Goal: Information Seeking & Learning: Understand process/instructions

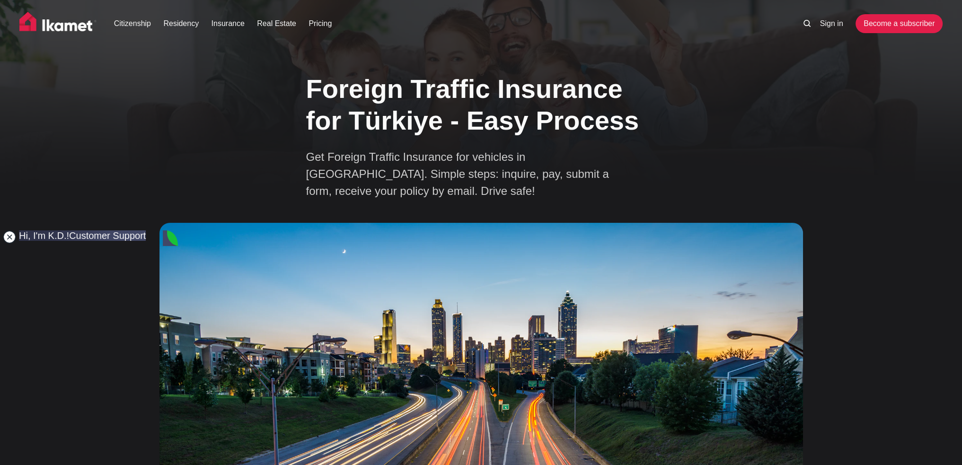
click at [9, 238] on jdiv at bounding box center [9, 237] width 13 height 13
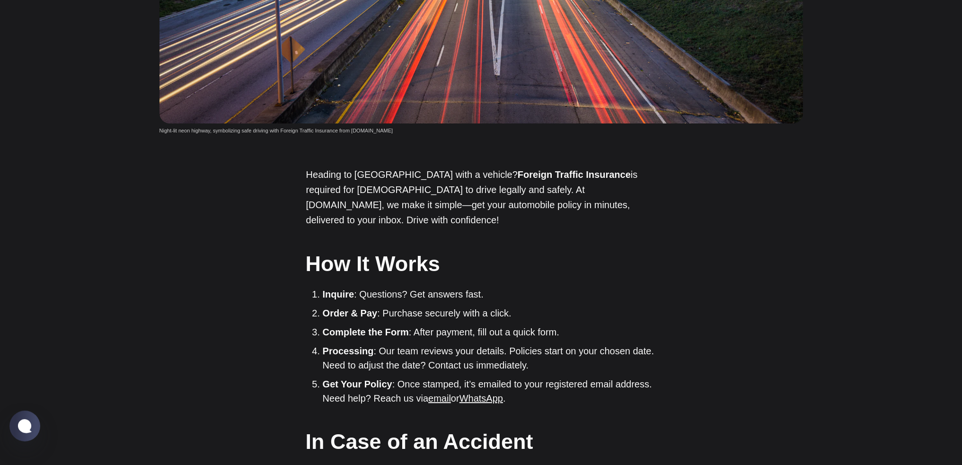
scroll to position [473, 0]
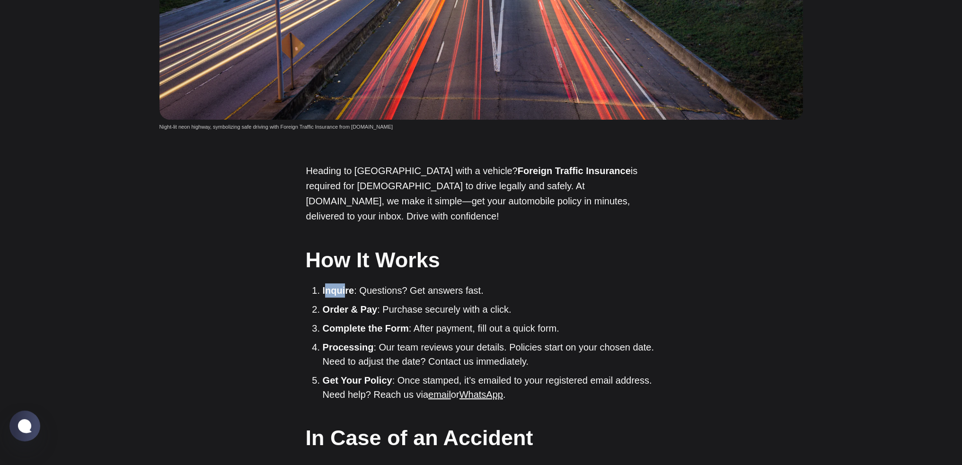
drag, startPoint x: 328, startPoint y: 277, endPoint x: 344, endPoint y: 276, distance: 16.1
click at [344, 285] on strong "Inquire" at bounding box center [339, 290] width 32 height 10
drag, startPoint x: 342, startPoint y: 291, endPoint x: 386, endPoint y: 291, distance: 44.0
click at [386, 303] on li "Order & Pay : Purchase securely with a click." at bounding box center [490, 310] width 334 height 14
drag, startPoint x: 341, startPoint y: 314, endPoint x: 390, endPoint y: 312, distance: 49.3
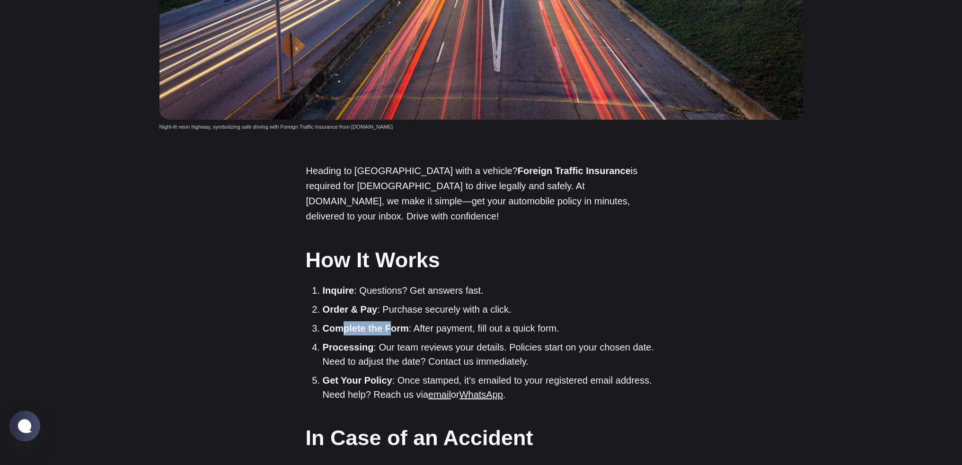
click at [390, 323] on strong "Complete the Form" at bounding box center [366, 328] width 86 height 10
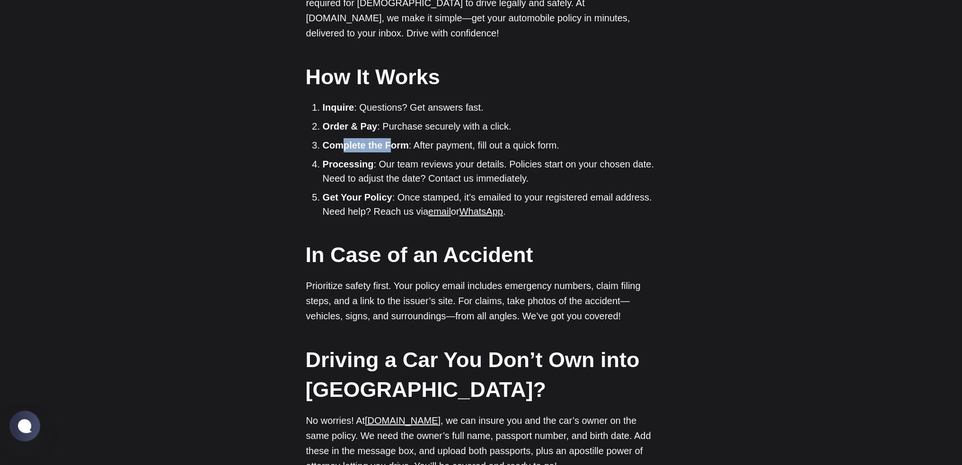
scroll to position [663, 0]
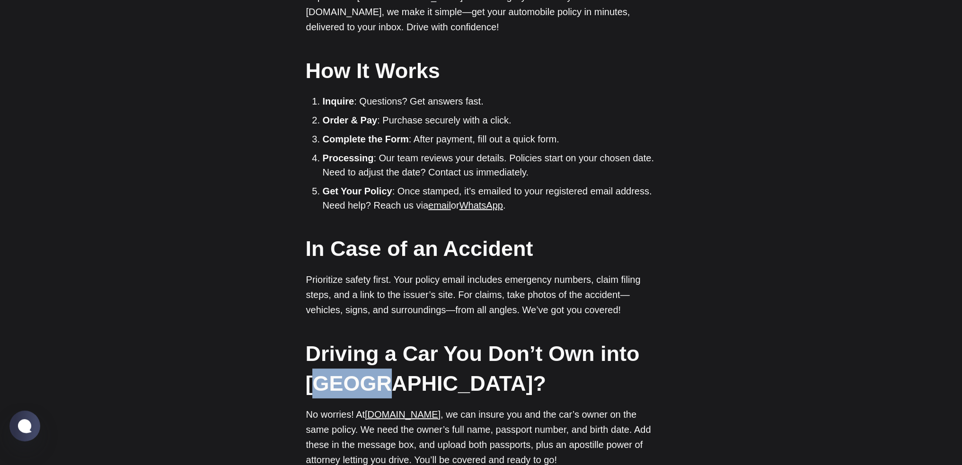
drag, startPoint x: 320, startPoint y: 374, endPoint x: 367, endPoint y: 374, distance: 47.8
click at [367, 374] on strong "Driving a Car You Don’t Own into [GEOGRAPHIC_DATA]?" at bounding box center [473, 369] width 334 height 54
drag, startPoint x: 418, startPoint y: 401, endPoint x: 369, endPoint y: 402, distance: 48.8
click at [369, 407] on p "No worries! At Ikamet.com , we can insure you and the car’s owner on the same p…" at bounding box center [481, 437] width 350 height 61
copy link "[DOMAIN_NAME]"
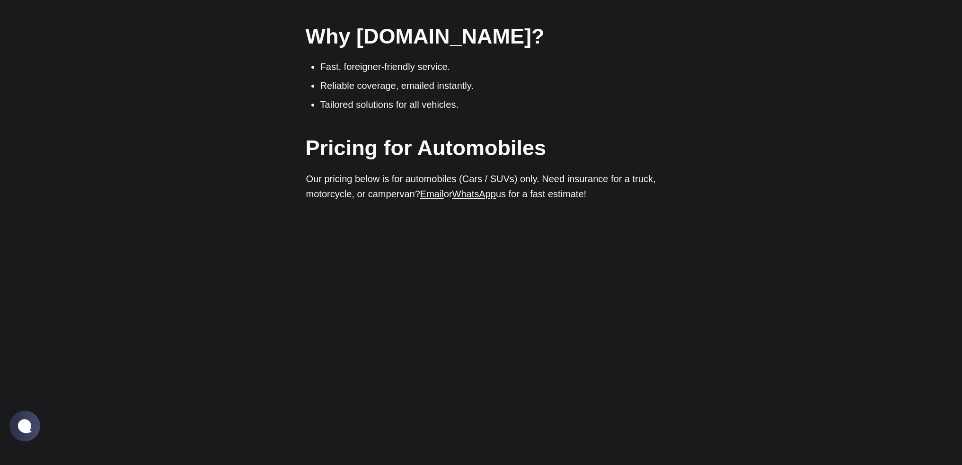
scroll to position [1136, 0]
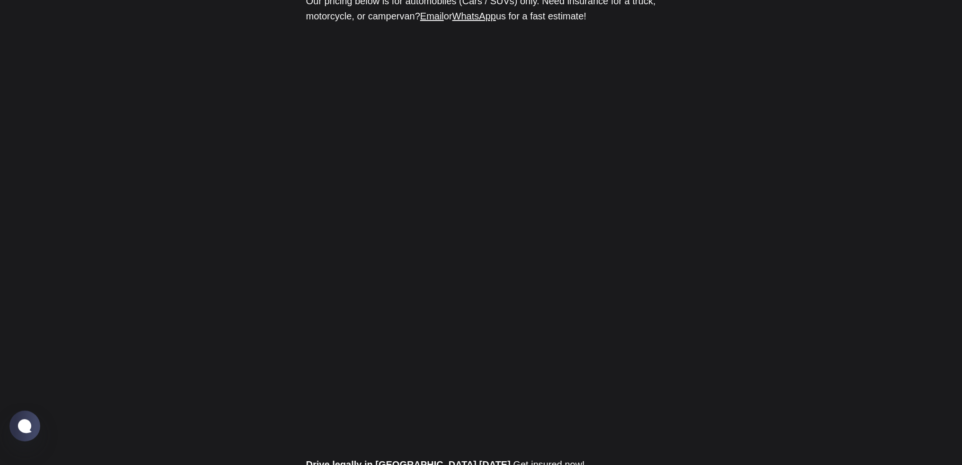
scroll to position [1278, 0]
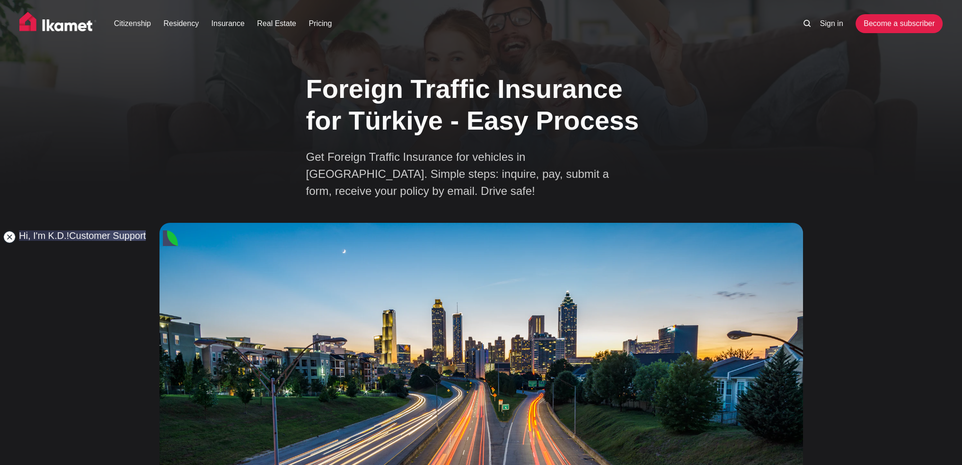
click at [9, 236] on jdiv at bounding box center [9, 237] width 13 height 13
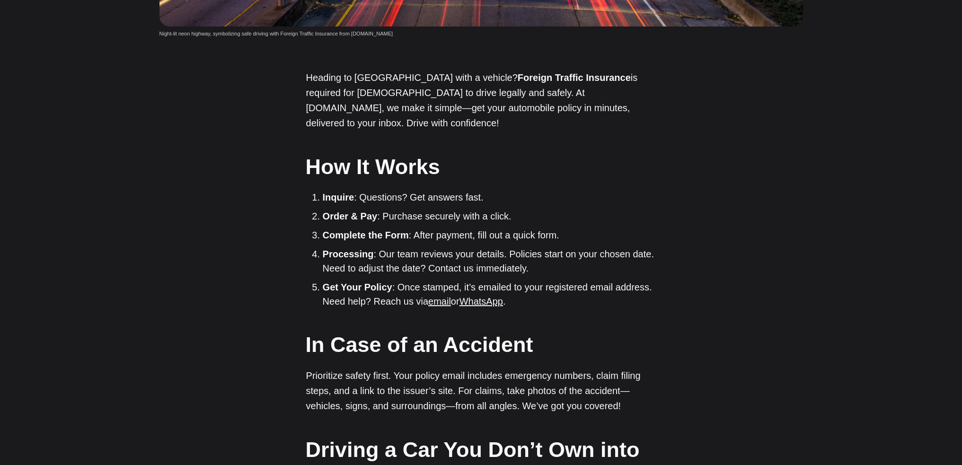
scroll to position [663, 0]
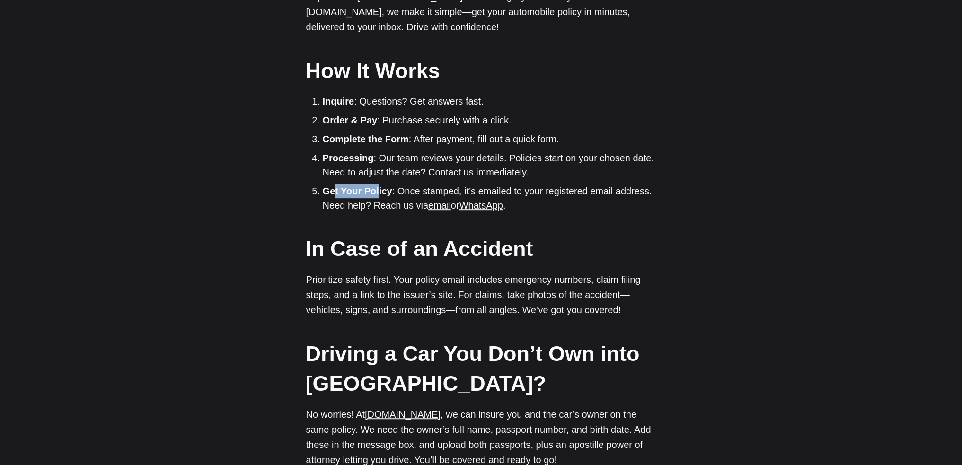
drag, startPoint x: 338, startPoint y: 179, endPoint x: 378, endPoint y: 179, distance: 39.8
click at [378, 186] on strong "Get Your Policy" at bounding box center [358, 191] width 70 height 10
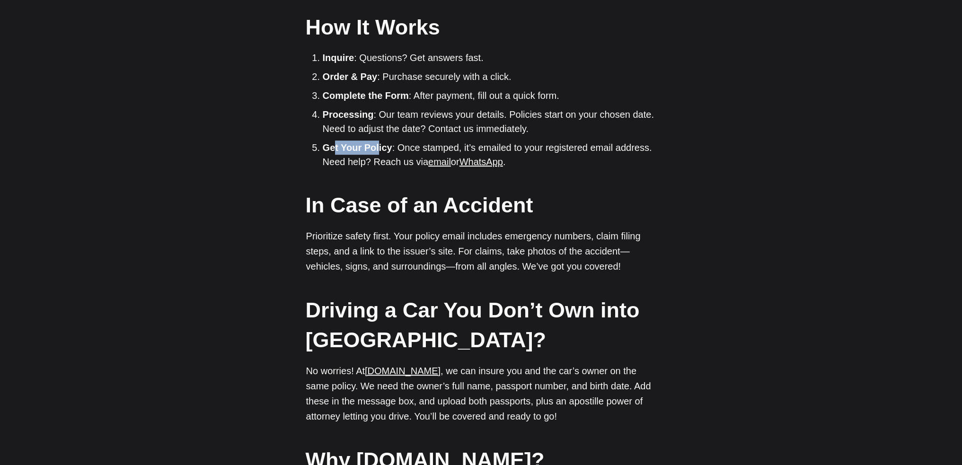
scroll to position [710, 0]
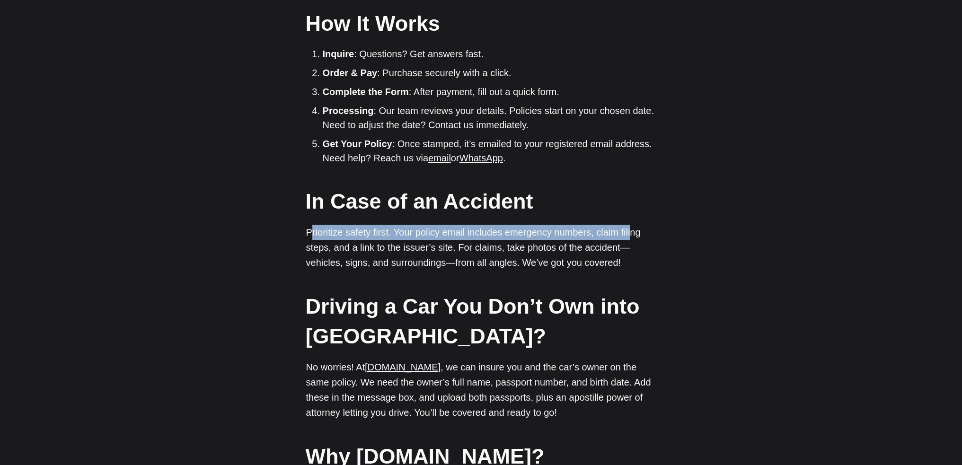
drag, startPoint x: 312, startPoint y: 217, endPoint x: 628, endPoint y: 219, distance: 315.3
click at [628, 225] on p "Prioritize safety first. Your policy email includes emergency numbers, claim fi…" at bounding box center [481, 247] width 350 height 45
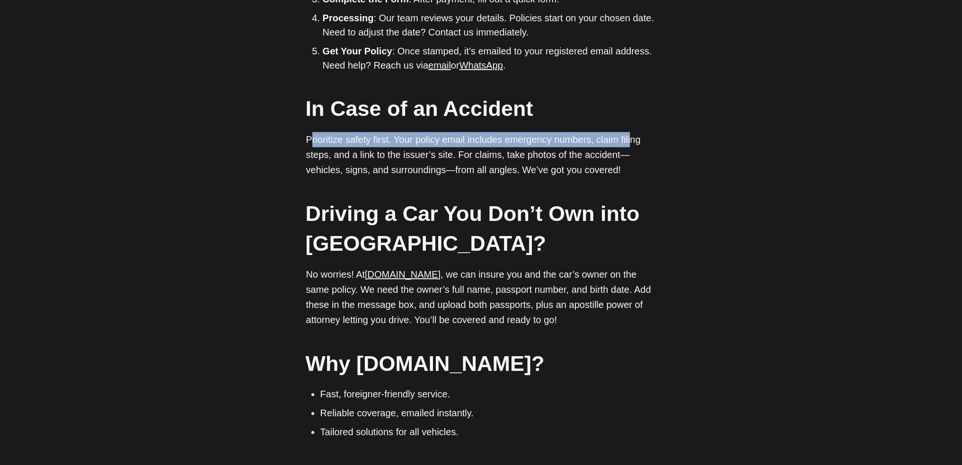
scroll to position [805, 0]
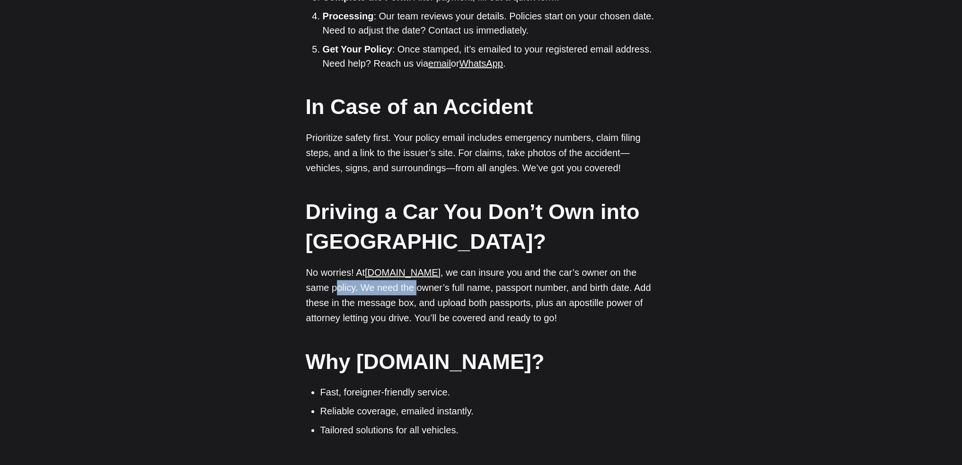
drag, startPoint x: 316, startPoint y: 272, endPoint x: 392, endPoint y: 274, distance: 76.2
click at [392, 274] on p "No worries! At [DOMAIN_NAME] , we can insure you and the car’s owner on the sam…" at bounding box center [481, 295] width 350 height 61
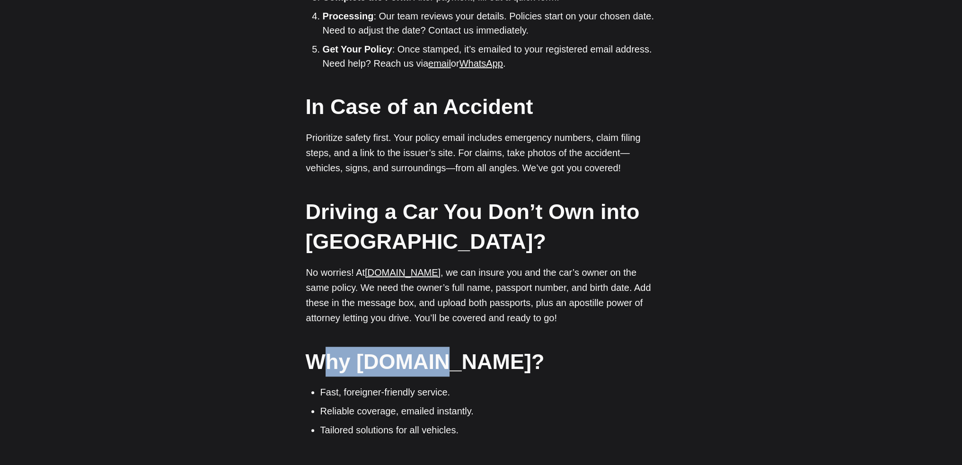
drag, startPoint x: 332, startPoint y: 349, endPoint x: 430, endPoint y: 350, distance: 97.5
click at [430, 350] on h2 "Why [DOMAIN_NAME]?" at bounding box center [481, 362] width 350 height 30
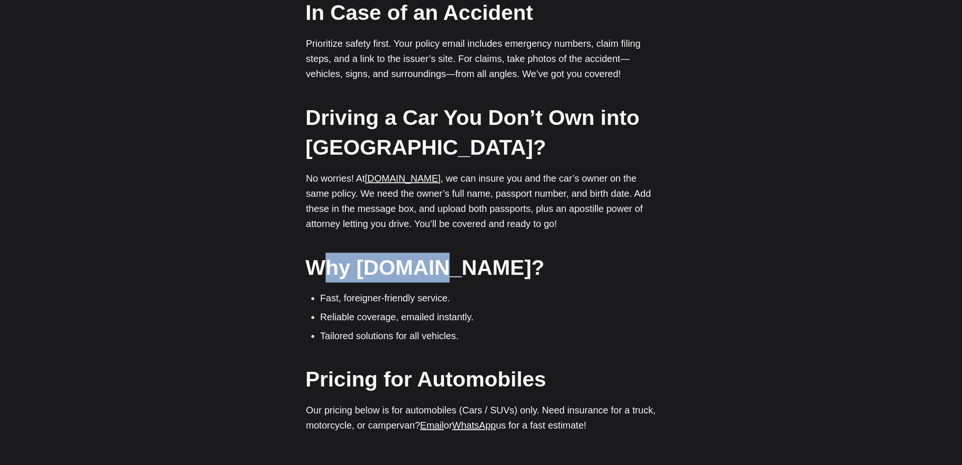
scroll to position [899, 0]
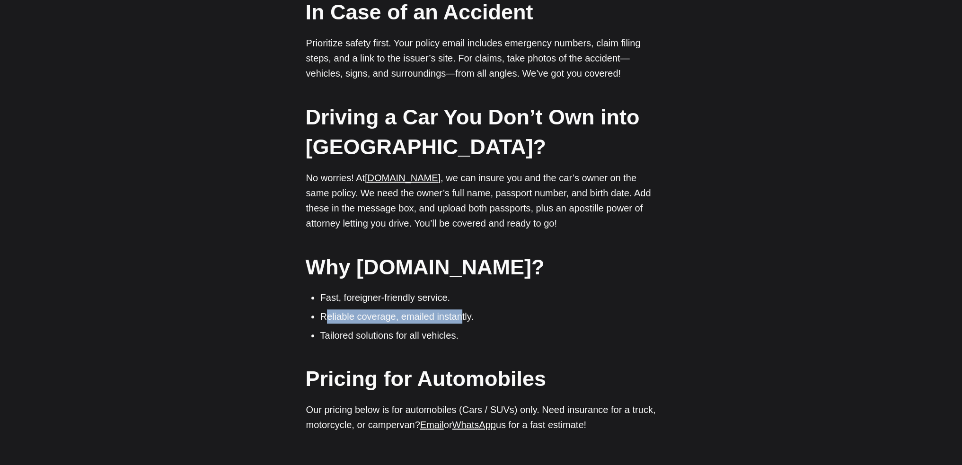
drag, startPoint x: 327, startPoint y: 303, endPoint x: 457, endPoint y: 299, distance: 130.2
click at [457, 310] on li "Reliable coverage, emailed instantly." at bounding box center [488, 317] width 336 height 14
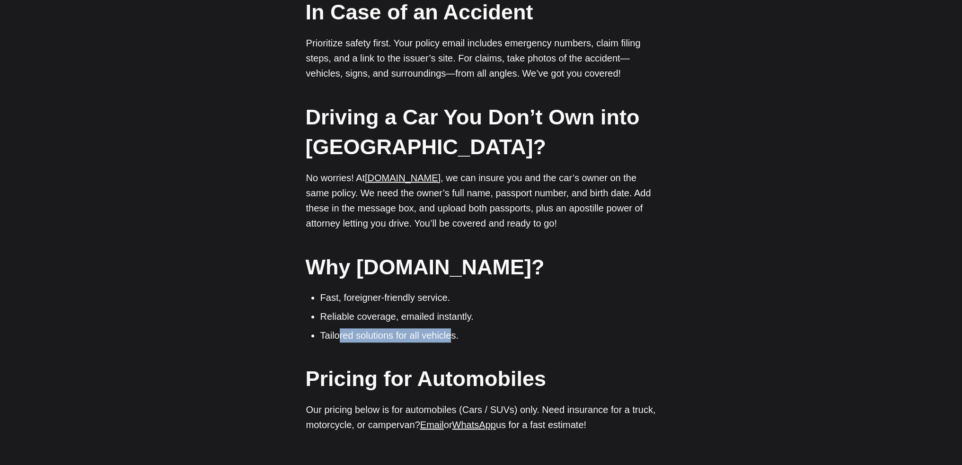
drag, startPoint x: 338, startPoint y: 320, endPoint x: 451, endPoint y: 320, distance: 112.7
click at [451, 329] on li "Tailored solutions for all vehicles." at bounding box center [488, 336] width 336 height 14
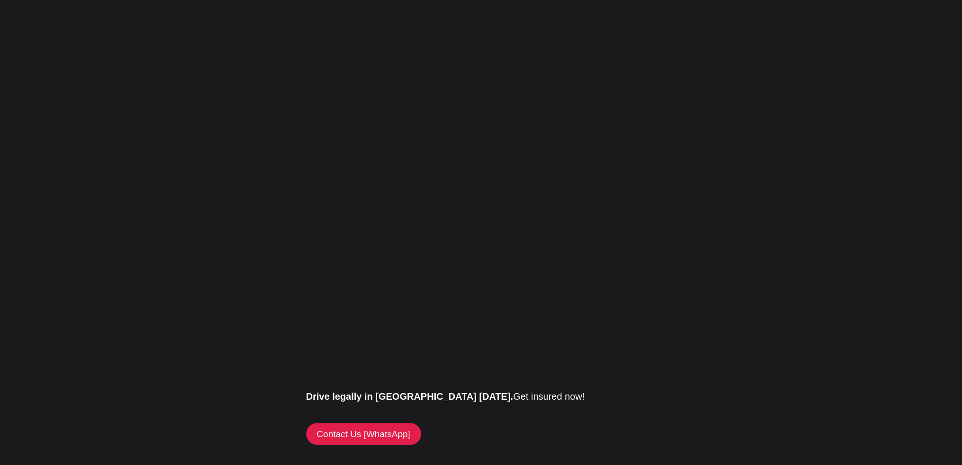
scroll to position [1373, 0]
